Goal: Task Accomplishment & Management: Manage account settings

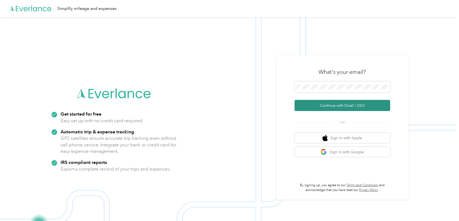
click at [330, 105] on button "Continue with Email / SSO" at bounding box center [343, 105] width 96 height 11
click at [336, 105] on button "Continue with Email / SSO" at bounding box center [343, 105] width 96 height 11
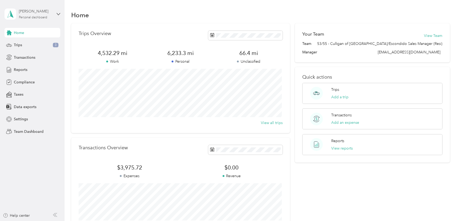
click at [39, 17] on div "Personal dashboard" at bounding box center [33, 17] width 28 height 3
click at [26, 43] on div "Team dashboard" at bounding box center [23, 44] width 28 height 6
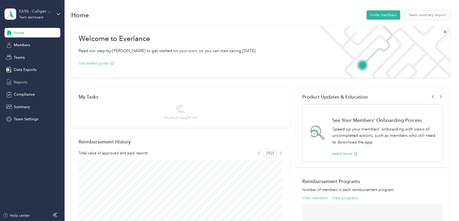
click at [19, 81] on span "Reports" at bounding box center [21, 82] width 14 height 6
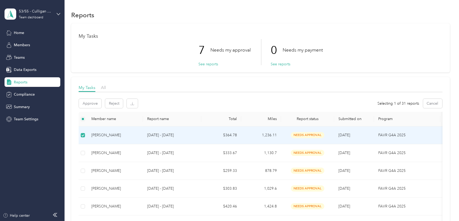
click at [102, 134] on div "[PERSON_NAME]" at bounding box center [114, 135] width 47 height 6
click at [307, 134] on span "needs approval" at bounding box center [307, 135] width 33 height 6
click at [86, 102] on button "Approve" at bounding box center [90, 103] width 23 height 9
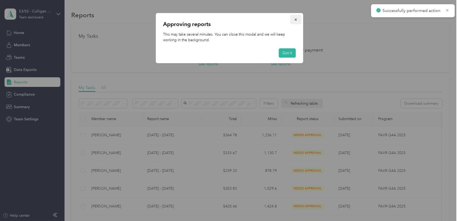
drag, startPoint x: 290, startPoint y: 54, endPoint x: 296, endPoint y: 17, distance: 37.2
click at [296, 17] on div "Approving reports This may take several minutes. You can close this modal and w…" at bounding box center [229, 38] width 147 height 50
click at [296, 18] on span "button" at bounding box center [296, 19] width 4 height 5
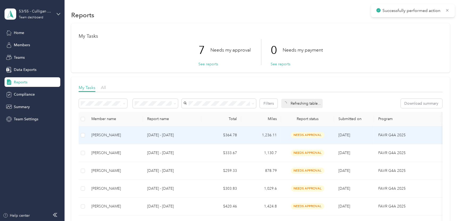
click at [95, 138] on td "[PERSON_NAME]" at bounding box center [115, 135] width 56 height 18
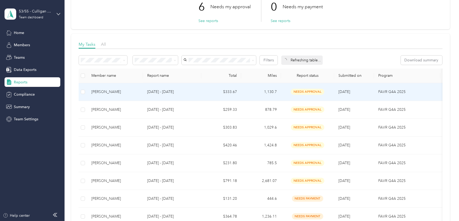
scroll to position [80, 0]
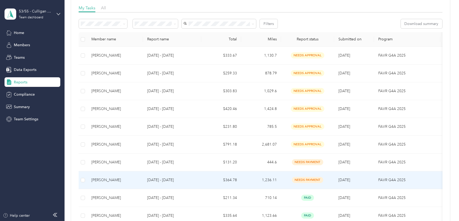
click at [107, 177] on div "[PERSON_NAME]" at bounding box center [114, 180] width 47 height 6
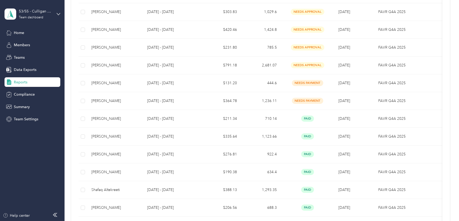
scroll to position [159, 0]
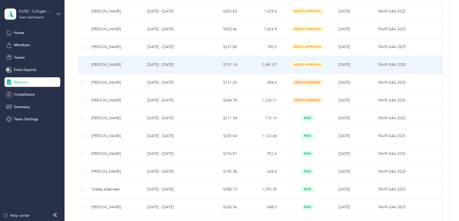
click at [107, 65] on div "[PERSON_NAME]" at bounding box center [114, 65] width 47 height 6
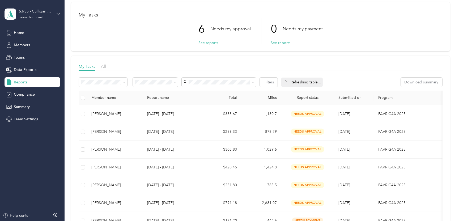
scroll to position [53, 0]
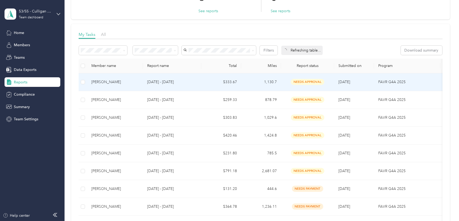
click at [101, 80] on div "[PERSON_NAME]" at bounding box center [114, 82] width 47 height 6
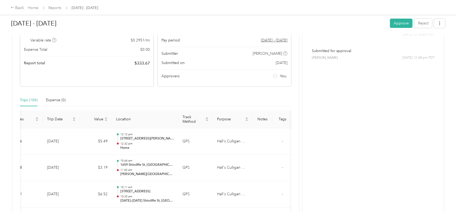
scroll to position [7, 0]
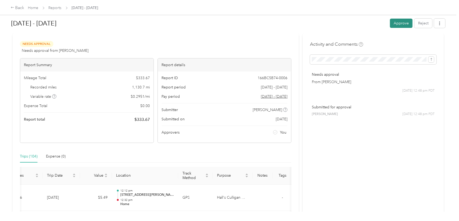
click at [397, 23] on button "Approve" at bounding box center [401, 23] width 23 height 9
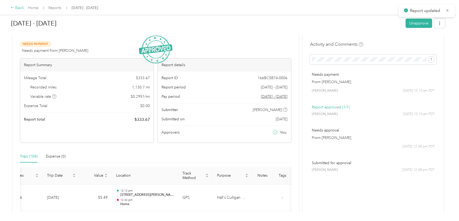
click at [20, 7] on div "Back" at bounding box center [18, 8] width 14 height 6
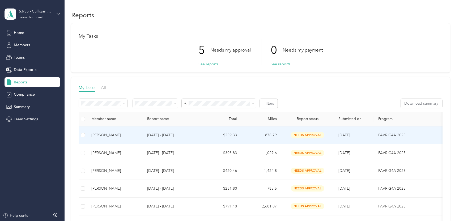
click at [108, 137] on div "[PERSON_NAME]" at bounding box center [114, 135] width 47 height 6
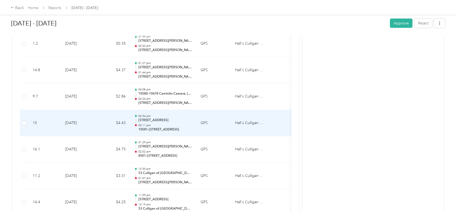
scroll to position [584, 0]
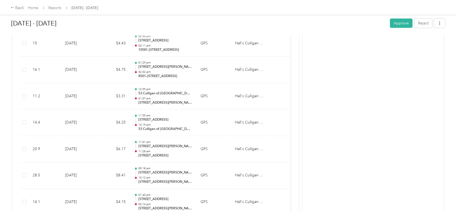
drag, startPoint x: 398, startPoint y: 23, endPoint x: 362, endPoint y: 26, distance: 36.8
click at [398, 23] on button "Approve" at bounding box center [401, 23] width 23 height 9
click at [18, 8] on div "Back" at bounding box center [18, 8] width 14 height 6
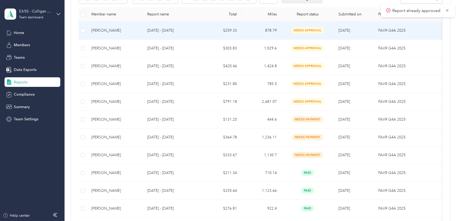
scroll to position [106, 0]
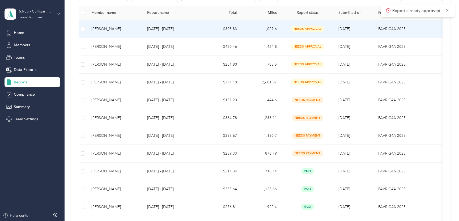
click at [103, 28] on div "[PERSON_NAME]" at bounding box center [114, 29] width 47 height 6
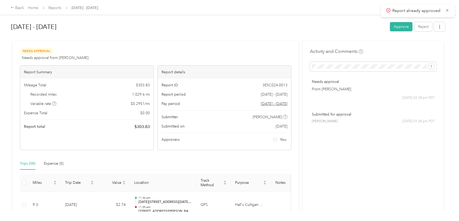
click at [448, 10] on icon at bounding box center [447, 10] width 4 height 5
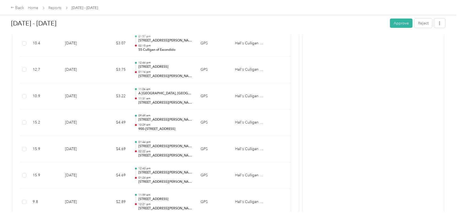
scroll to position [850, 0]
click at [401, 21] on button "Approve" at bounding box center [401, 23] width 23 height 9
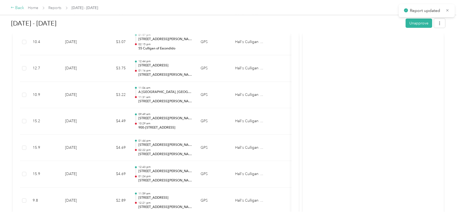
click at [20, 9] on div "Back" at bounding box center [18, 8] width 14 height 6
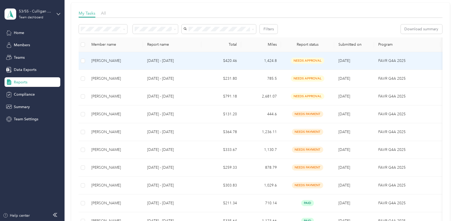
scroll to position [80, 0]
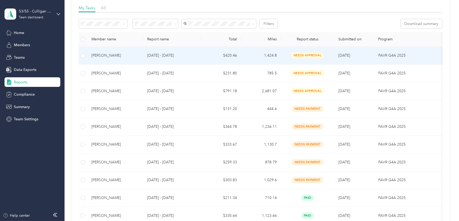
click at [101, 54] on div "[PERSON_NAME]" at bounding box center [114, 56] width 47 height 6
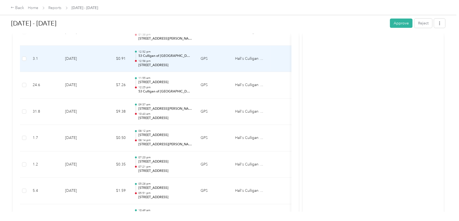
scroll to position [3002, 0]
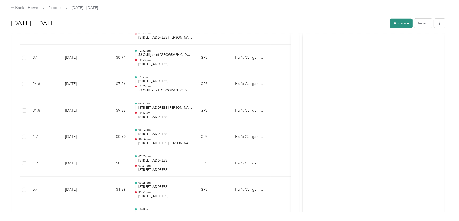
click at [403, 25] on button "Approve" at bounding box center [401, 23] width 23 height 9
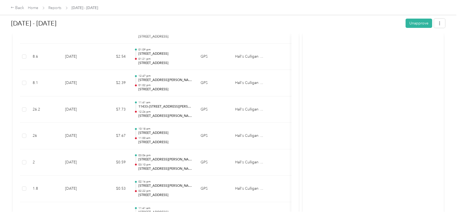
scroll to position [133, 0]
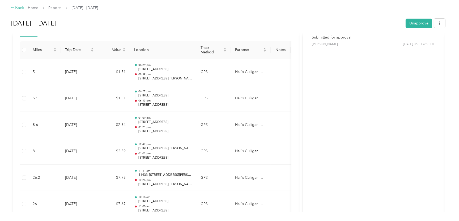
click at [20, 7] on div "Back" at bounding box center [18, 8] width 14 height 6
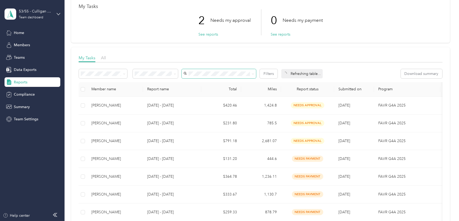
scroll to position [53, 0]
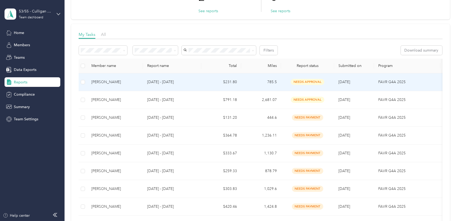
click at [100, 81] on div "[PERSON_NAME]" at bounding box center [114, 82] width 47 height 6
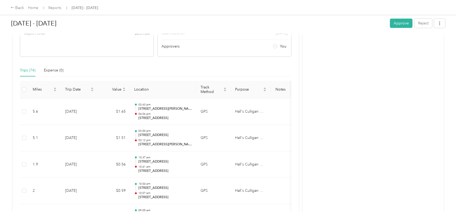
scroll to position [106, 0]
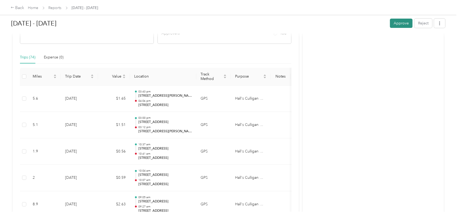
click at [400, 25] on button "Approve" at bounding box center [401, 23] width 23 height 9
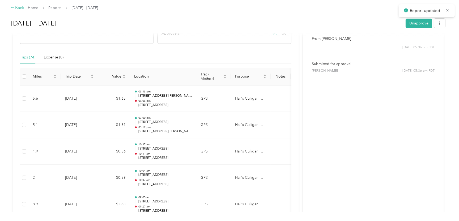
click at [21, 9] on div "Back" at bounding box center [18, 8] width 14 height 6
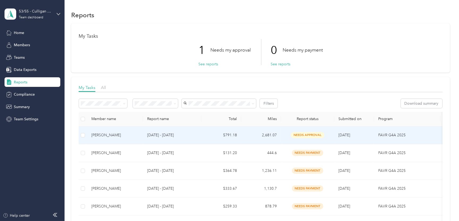
click at [106, 134] on div "[PERSON_NAME]" at bounding box center [114, 135] width 47 height 6
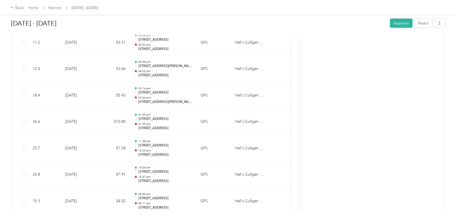
scroll to position [3724, 0]
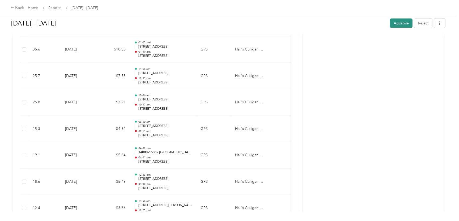
click at [398, 23] on button "Approve" at bounding box center [401, 23] width 23 height 9
